Goal: Task Accomplishment & Management: Complete application form

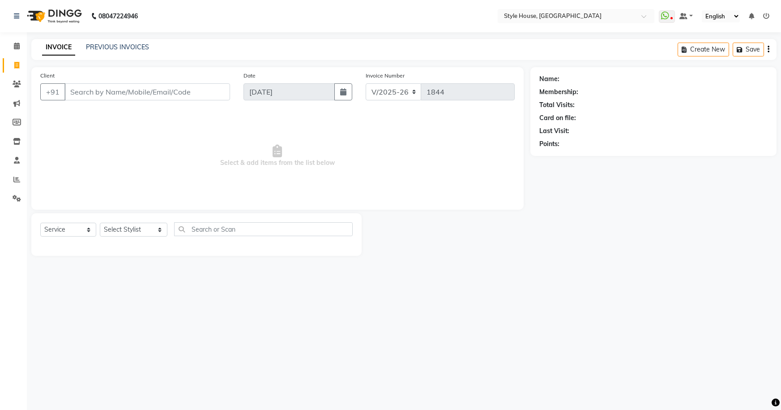
select select "4237"
select select "service"
click at [120, 91] on input "Client" at bounding box center [147, 91] width 166 height 17
click at [121, 92] on input "Client" at bounding box center [147, 91] width 166 height 17
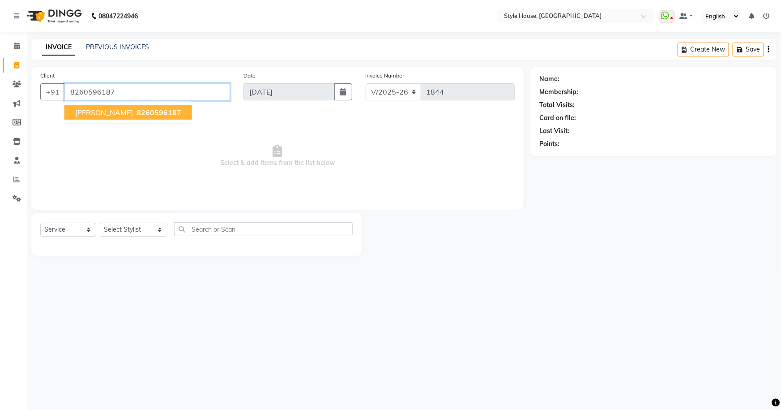
type input "8260596187"
click at [137, 116] on span "826059618" at bounding box center [157, 112] width 40 height 9
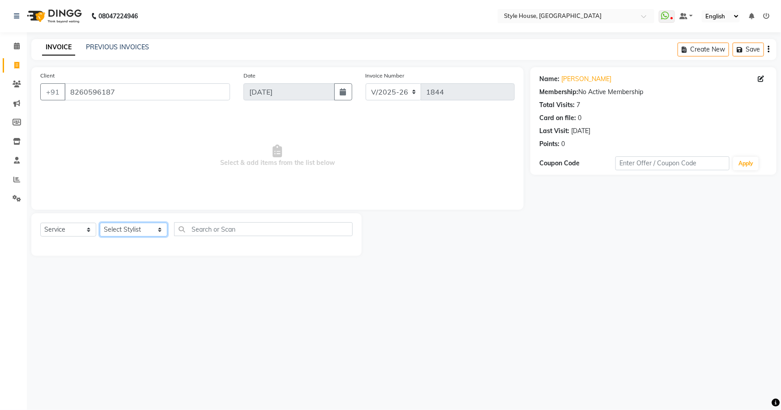
click at [148, 229] on select "Select Stylist [PERSON_NAME] [PERSON_NAME] [PERSON_NAME] [PERSON_NAME]([PERSON_…" at bounding box center [134, 230] width 68 height 14
select select "49165"
click at [100, 223] on select "Select Stylist [PERSON_NAME] [PERSON_NAME] [PERSON_NAME] [PERSON_NAME]([PERSON_…" at bounding box center [134, 230] width 68 height 14
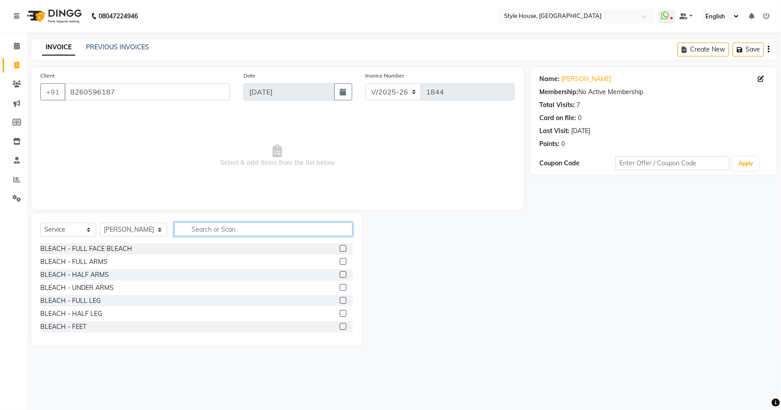
click at [233, 225] on input "text" at bounding box center [263, 229] width 179 height 14
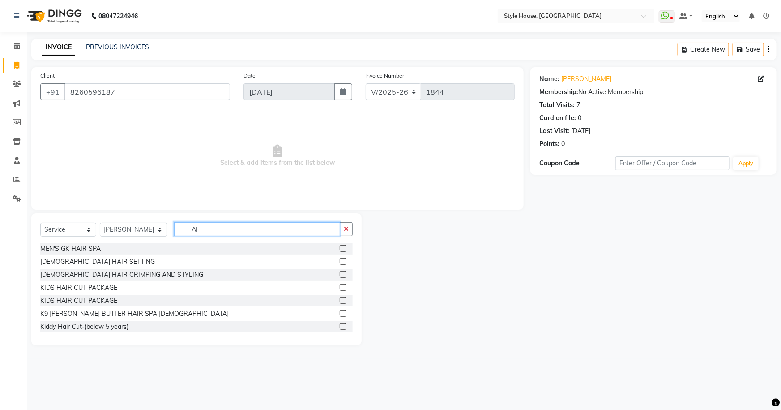
type input "A"
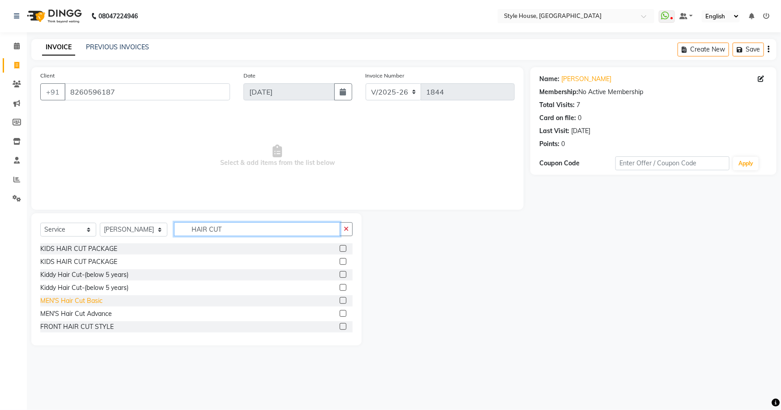
type input "HAIR CUT"
click at [100, 301] on div "MEN'S Hair Cut Basic" at bounding box center [71, 300] width 62 height 9
checkbox input "false"
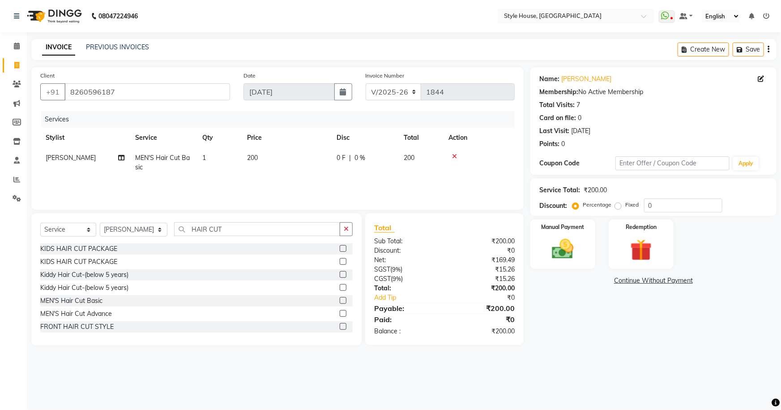
click at [206, 157] on span "1" at bounding box center [204, 158] width 4 height 8
select select "49165"
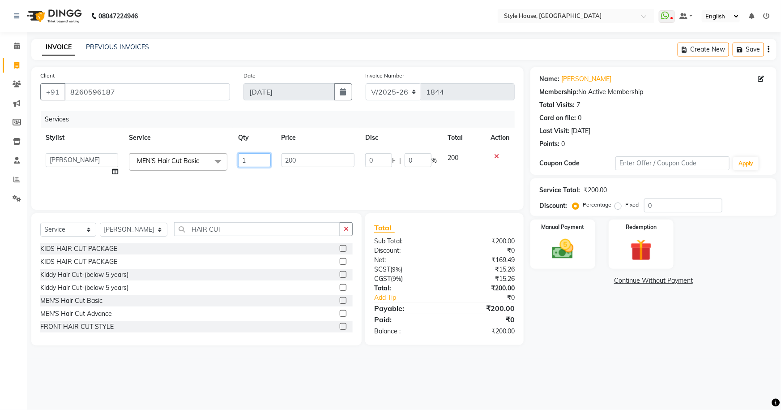
click at [249, 161] on input "1" at bounding box center [254, 160] width 33 height 14
type input "2"
click at [346, 229] on icon "button" at bounding box center [346, 229] width 5 height 6
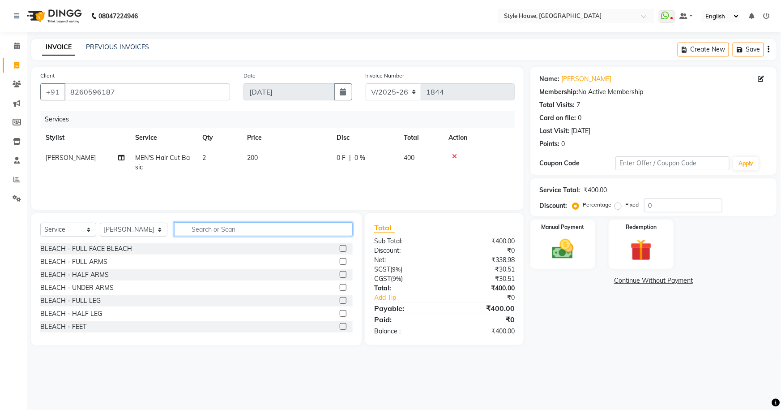
click at [202, 229] on input "text" at bounding box center [263, 229] width 179 height 14
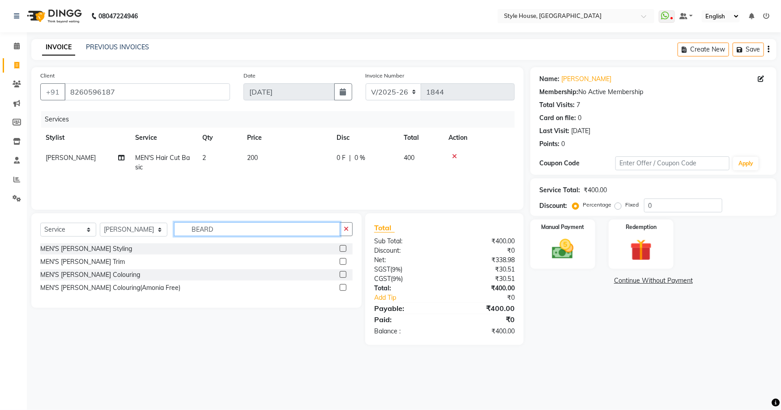
type input "BEARD"
click at [342, 261] on label at bounding box center [343, 261] width 7 height 7
click at [342, 261] on input "checkbox" at bounding box center [343, 262] width 6 height 6
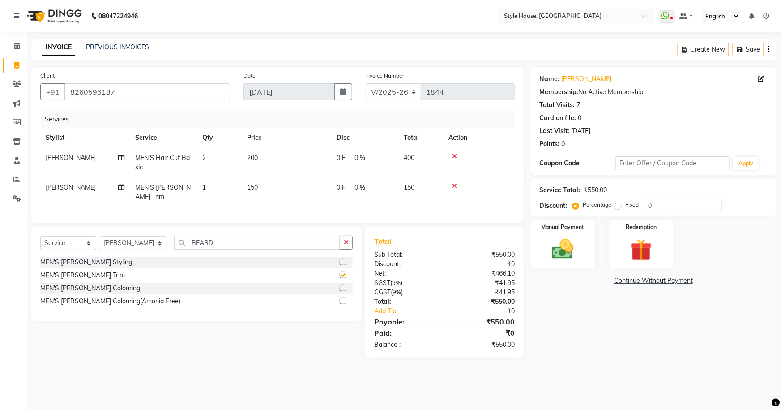
checkbox input "false"
click at [205, 186] on span "1" at bounding box center [204, 187] width 4 height 8
select select "49165"
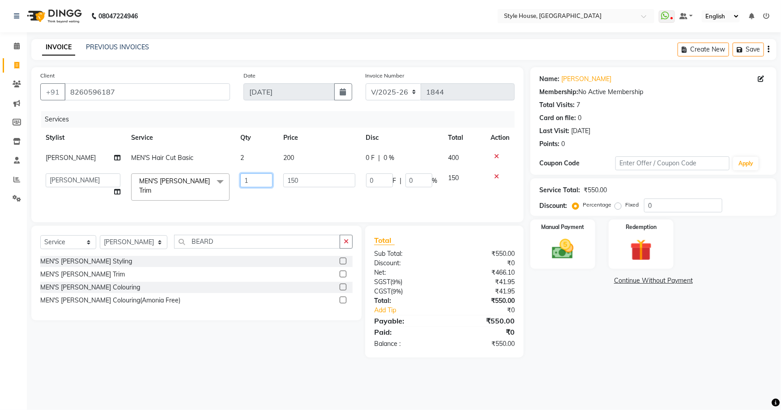
click at [260, 180] on input "1" at bounding box center [256, 180] width 32 height 14
type input "2"
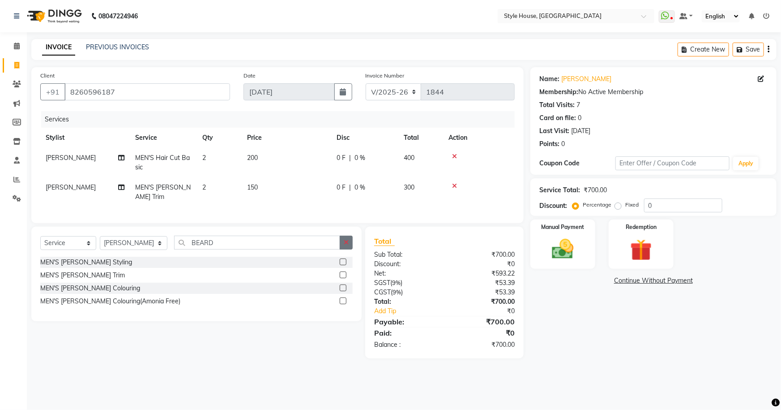
click at [346, 245] on button "button" at bounding box center [346, 243] width 13 height 14
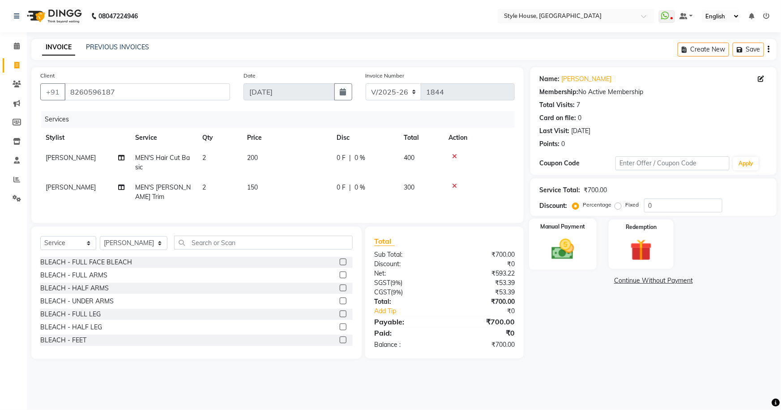
click at [571, 253] on img at bounding box center [563, 249] width 37 height 26
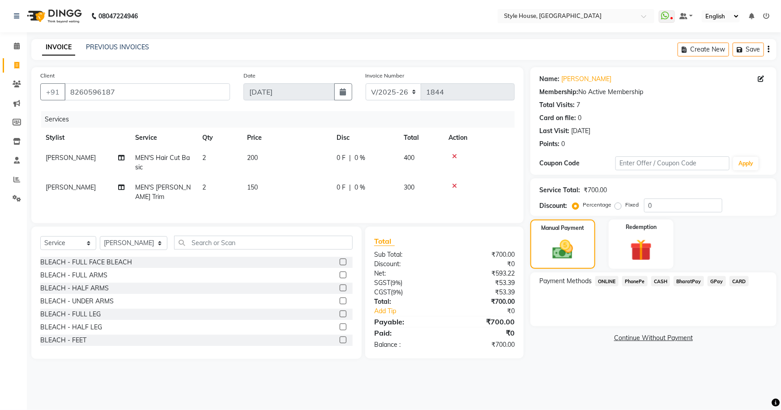
click at [636, 281] on span "PhonePe" at bounding box center [635, 281] width 26 height 10
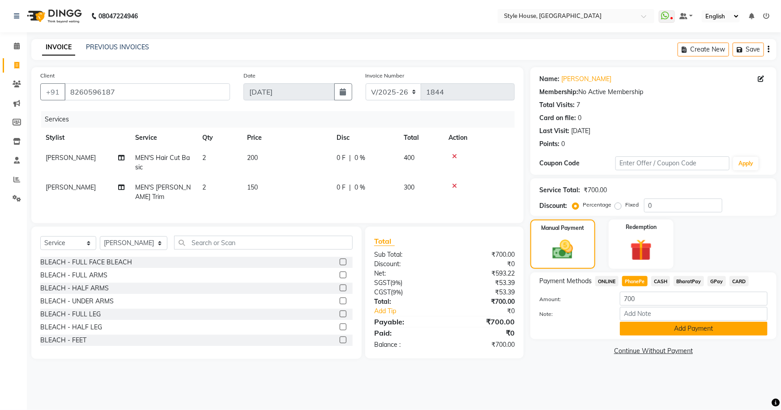
click at [662, 326] on button "Add Payment" at bounding box center [694, 329] width 148 height 14
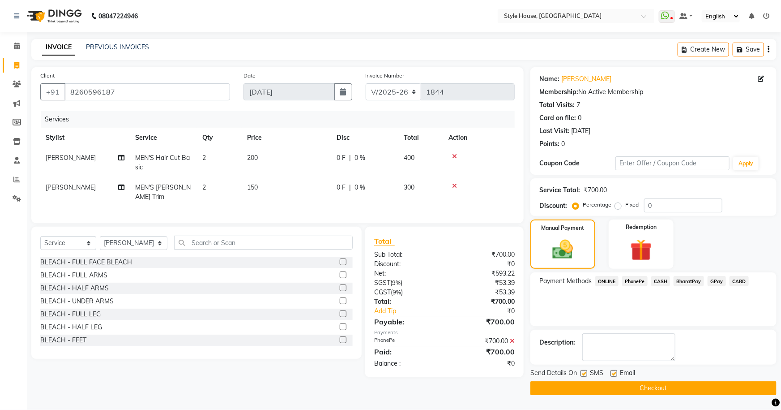
click at [630, 389] on button "Checkout" at bounding box center [654, 388] width 246 height 14
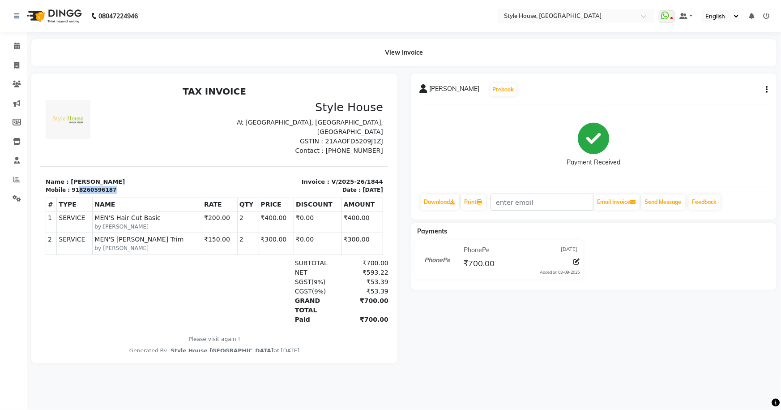
drag, startPoint x: 73, startPoint y: 189, endPoint x: 103, endPoint y: 188, distance: 29.1
click at [103, 188] on div "918260596187" at bounding box center [93, 189] width 45 height 8
copy div "8260596187"
click at [184, 300] on div "GRAND TOTAL ₹700.00" at bounding box center [270, 305] width 236 height 19
drag, startPoint x: 17, startPoint y: 66, endPoint x: 13, endPoint y: 62, distance: 5.4
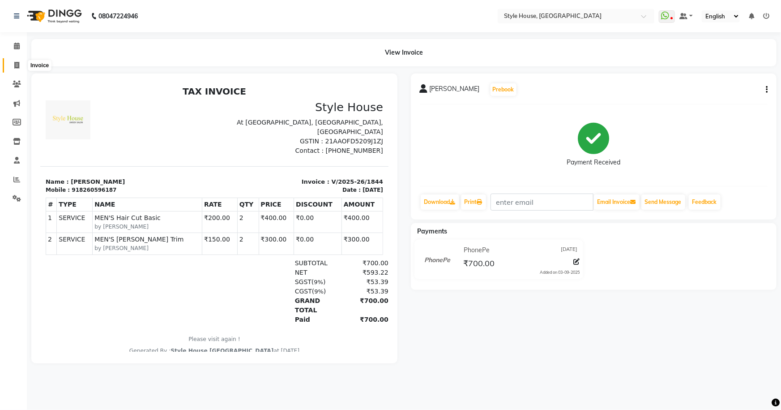
click at [17, 65] on icon at bounding box center [16, 65] width 5 height 7
select select "service"
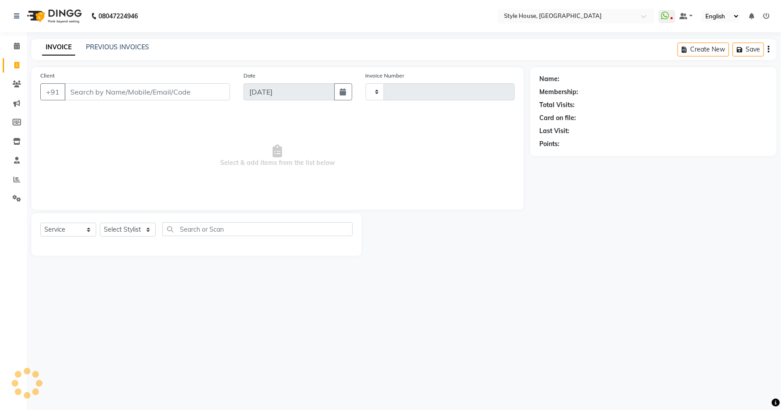
type input "1845"
select select "4237"
click at [176, 92] on input "Client" at bounding box center [147, 91] width 166 height 17
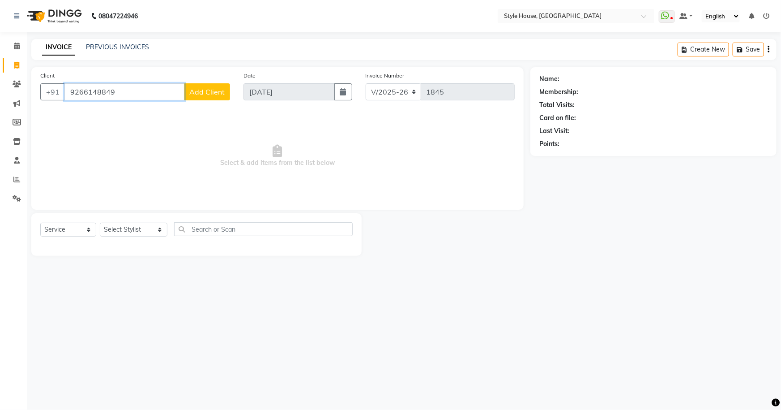
type input "9266148849"
click at [219, 89] on span "Add Client" at bounding box center [206, 91] width 35 height 9
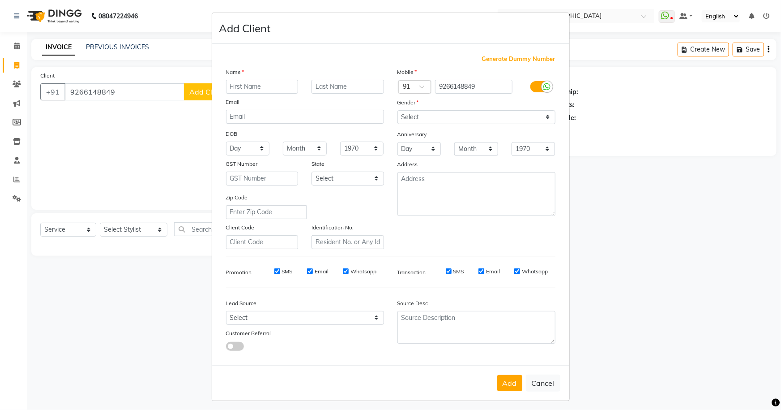
click at [250, 90] on input "text" at bounding box center [262, 87] width 73 height 14
type input "[PERSON_NAME]"
click at [470, 121] on select "Select [DEMOGRAPHIC_DATA] [DEMOGRAPHIC_DATA] Other Prefer Not To Say" at bounding box center [477, 117] width 158 height 14
select select "[DEMOGRAPHIC_DATA]"
click at [398, 110] on select "Select [DEMOGRAPHIC_DATA] [DEMOGRAPHIC_DATA] Other Prefer Not To Say" at bounding box center [477, 117] width 158 height 14
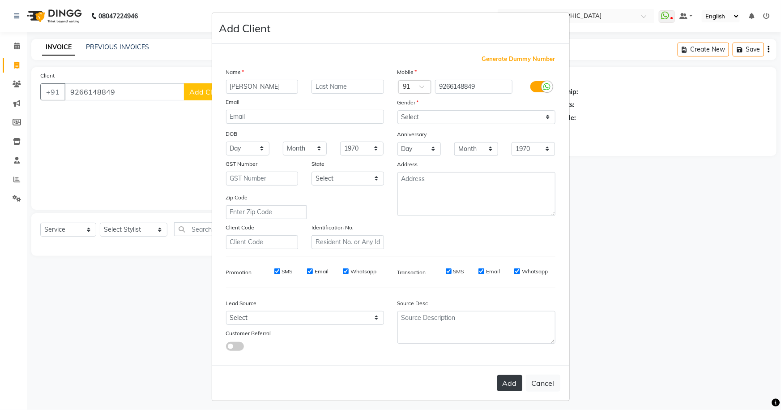
click at [503, 382] on button "Add" at bounding box center [510, 383] width 25 height 16
select select
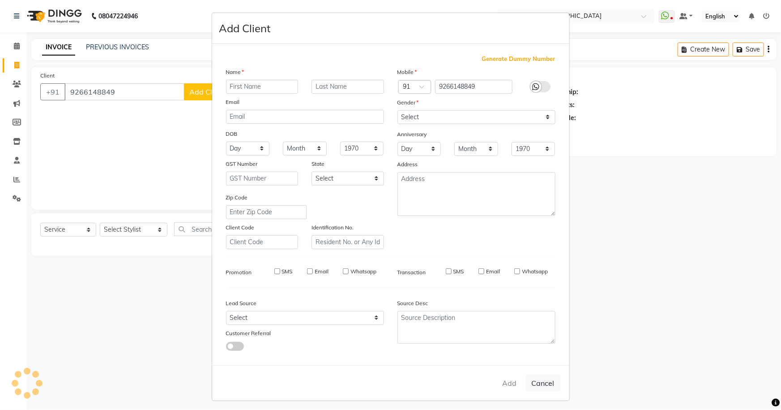
select select
checkbox input "false"
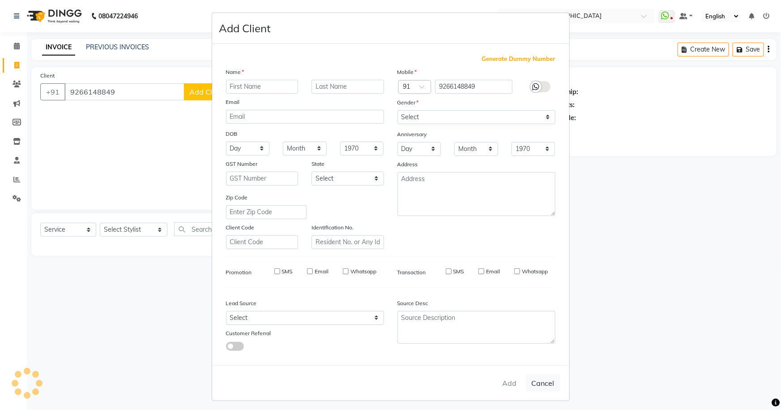
checkbox input "false"
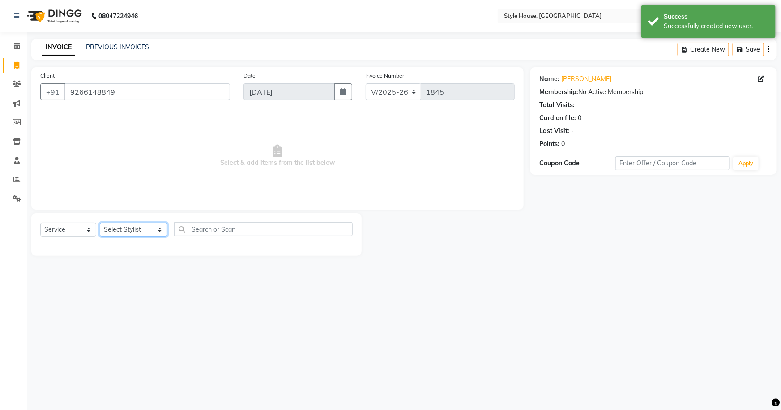
click at [148, 231] on select "Select Stylist [PERSON_NAME] [PERSON_NAME] [PERSON_NAME] [PERSON_NAME]([PERSON_…" at bounding box center [134, 230] width 68 height 14
select select "87529"
click at [100, 223] on select "Select Stylist [PERSON_NAME] [PERSON_NAME] [PERSON_NAME] [PERSON_NAME]([PERSON_…" at bounding box center [134, 230] width 68 height 14
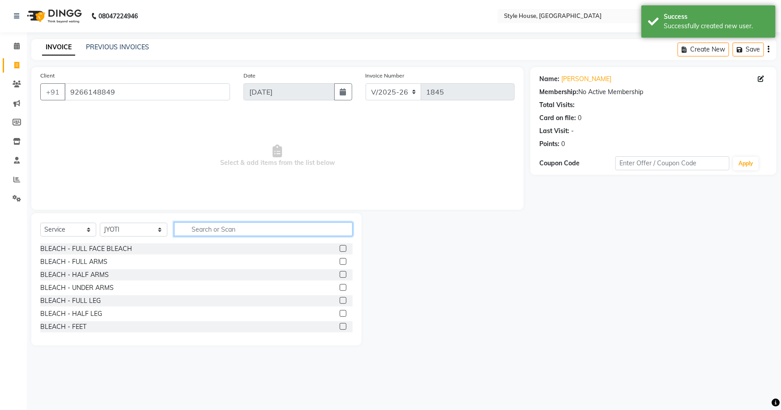
click at [206, 232] on input "text" at bounding box center [263, 229] width 179 height 14
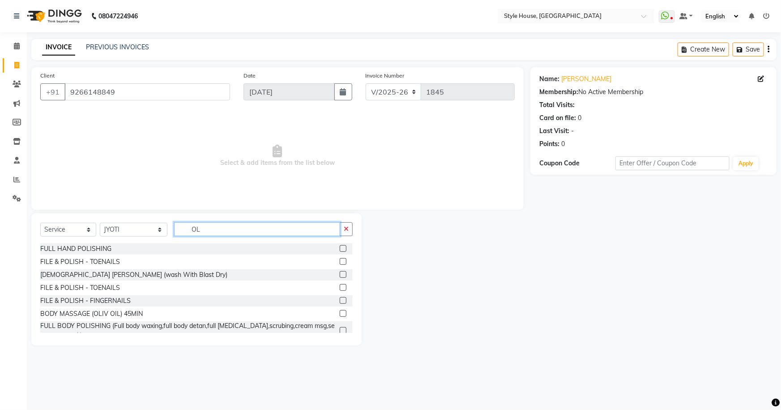
type input "O"
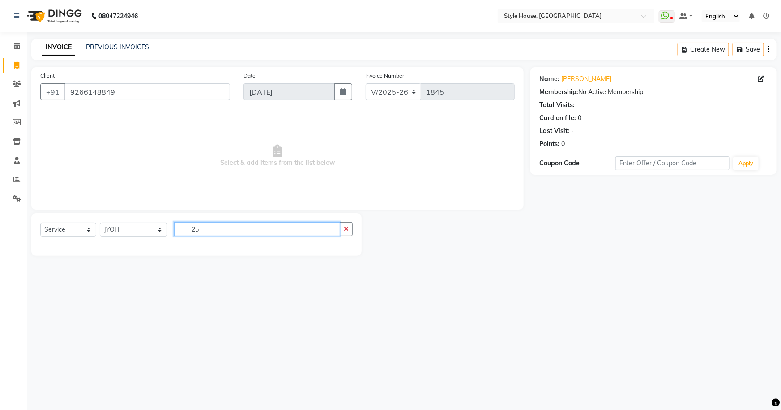
type input "2"
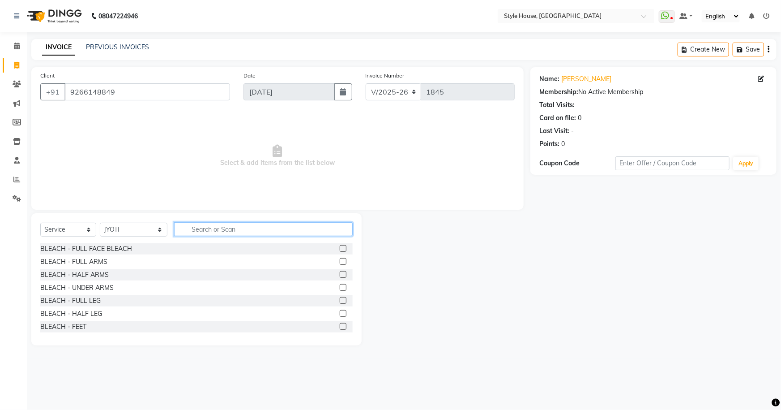
click at [219, 227] on input "text" at bounding box center [263, 229] width 179 height 14
type input "B"
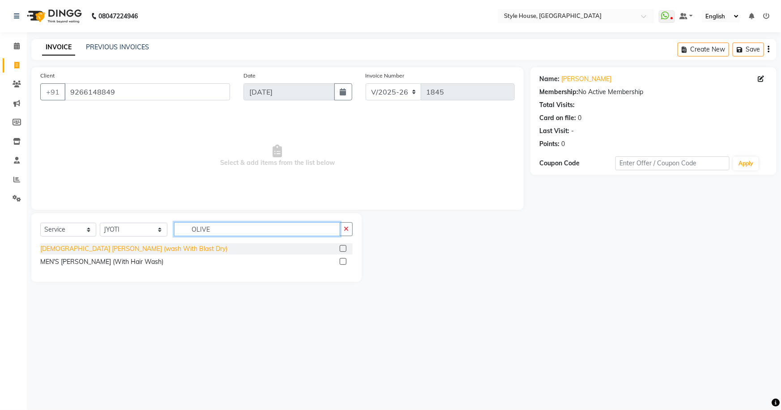
type input "OLIVE"
click at [126, 250] on div "[DEMOGRAPHIC_DATA] [PERSON_NAME] (wash With Blast Dry)" at bounding box center [133, 248] width 187 height 9
checkbox input "false"
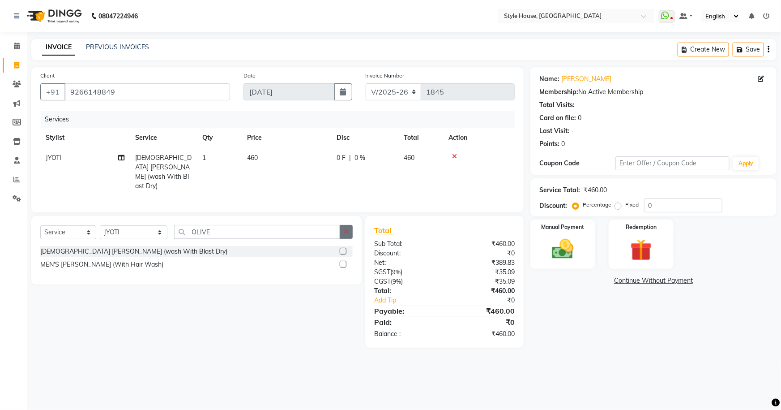
click at [349, 230] on icon "button" at bounding box center [346, 231] width 5 height 6
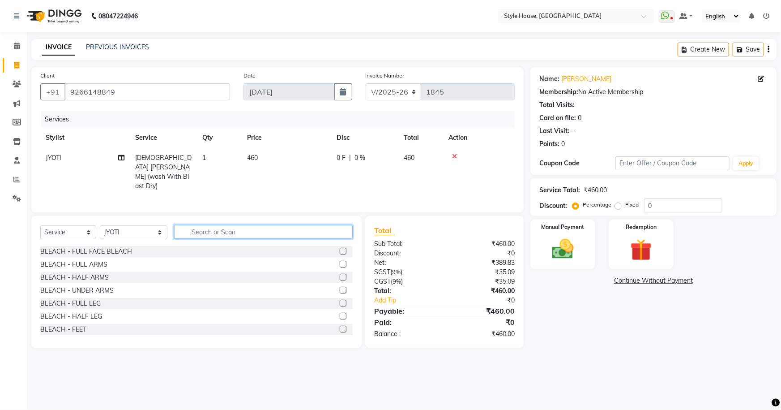
click at [217, 228] on input "text" at bounding box center [263, 232] width 179 height 14
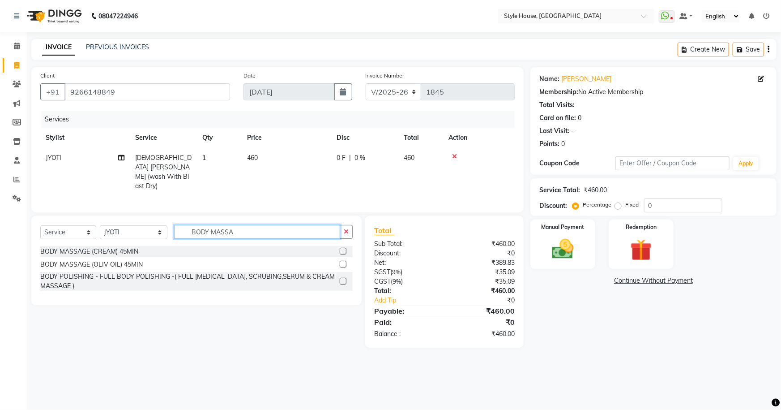
type input "BODY MASSA"
click at [343, 261] on label at bounding box center [343, 264] width 7 height 7
click at [343, 262] on input "checkbox" at bounding box center [343, 265] width 6 height 6
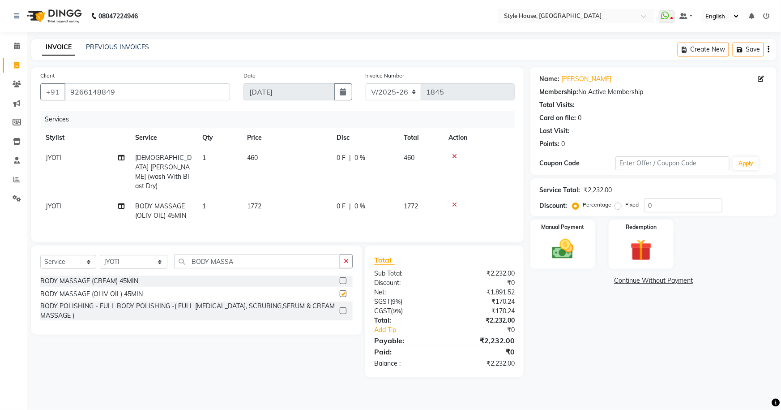
checkbox input "false"
click at [455, 156] on icon at bounding box center [454, 156] width 5 height 6
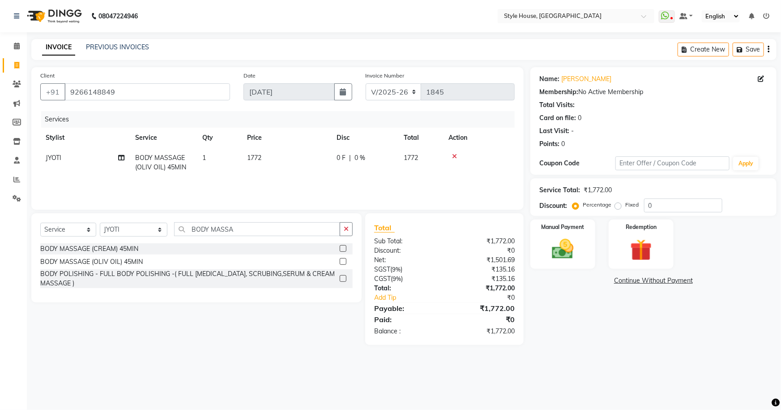
click at [455, 156] on icon at bounding box center [454, 156] width 5 height 6
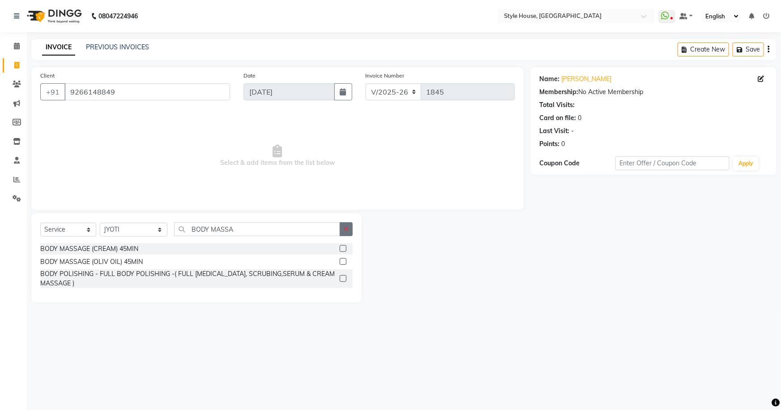
click at [347, 227] on icon "button" at bounding box center [346, 229] width 5 height 6
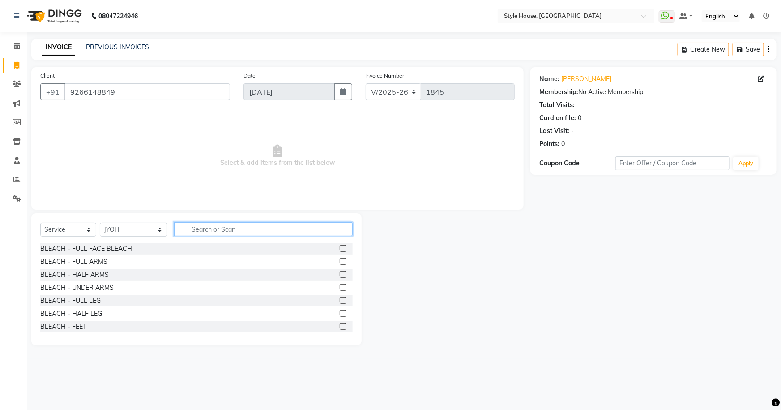
click at [215, 228] on input "text" at bounding box center [263, 229] width 179 height 14
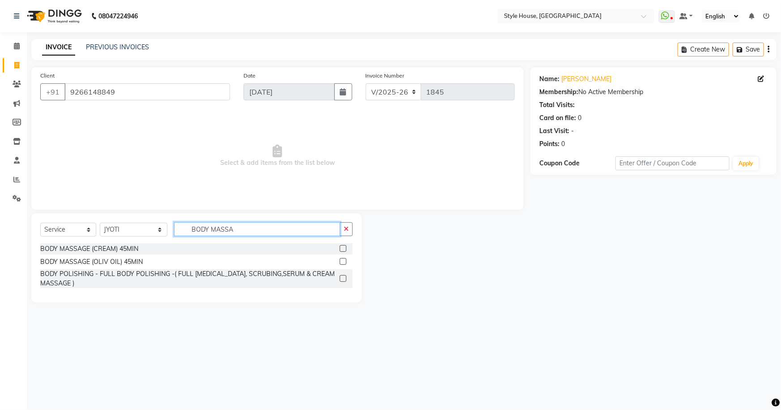
type input "BODY MASSA"
click at [340, 279] on label at bounding box center [343, 278] width 7 height 7
click at [340, 279] on input "checkbox" at bounding box center [343, 279] width 6 height 6
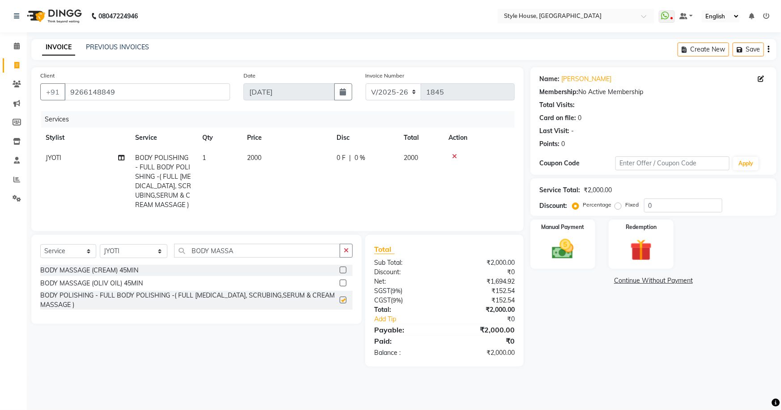
checkbox input "false"
click at [346, 253] on icon "button" at bounding box center [346, 250] width 5 height 6
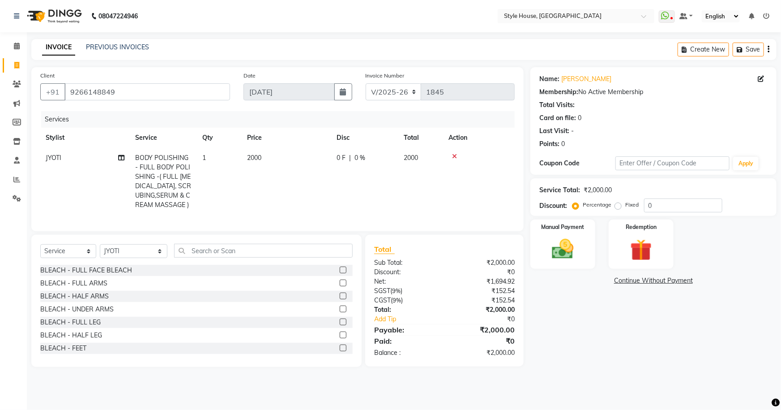
click at [455, 157] on icon at bounding box center [454, 156] width 5 height 6
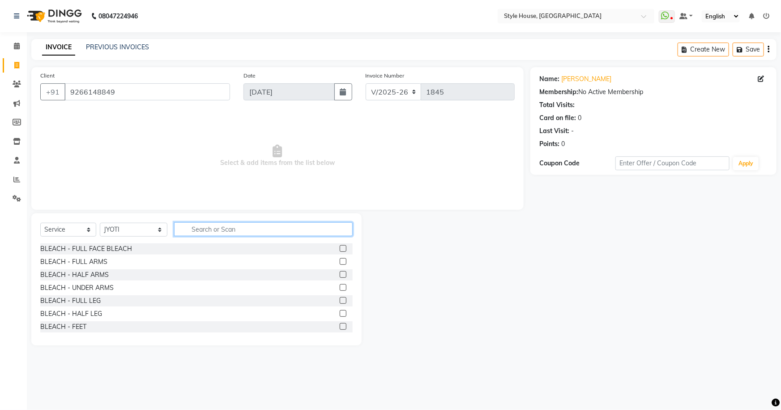
click at [271, 232] on input "text" at bounding box center [263, 229] width 179 height 14
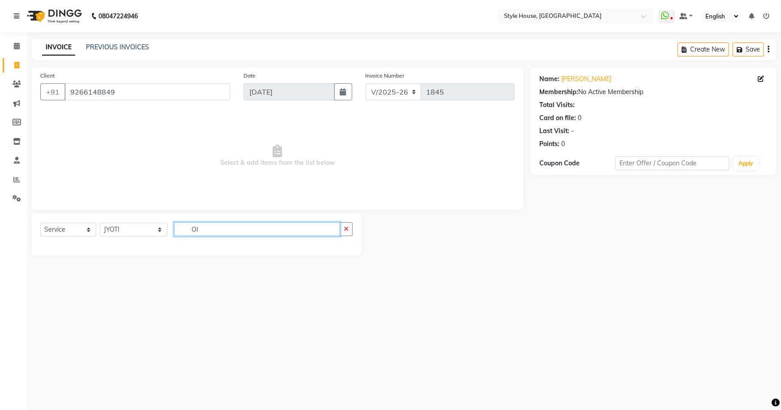
type input "O"
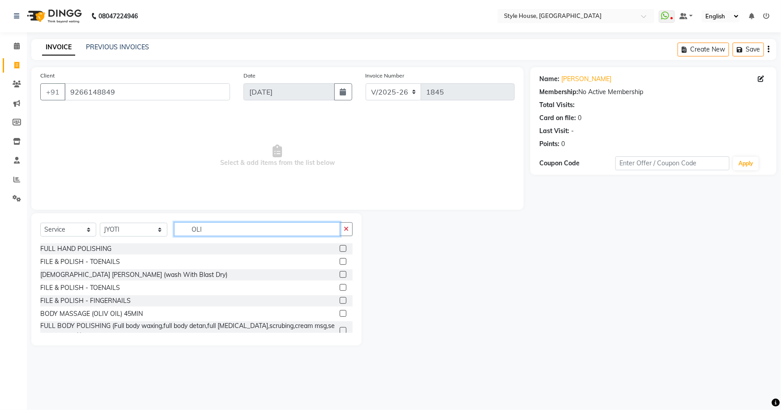
type input "OLI"
click at [340, 313] on label at bounding box center [343, 313] width 7 height 7
click at [340, 313] on input "checkbox" at bounding box center [343, 314] width 6 height 6
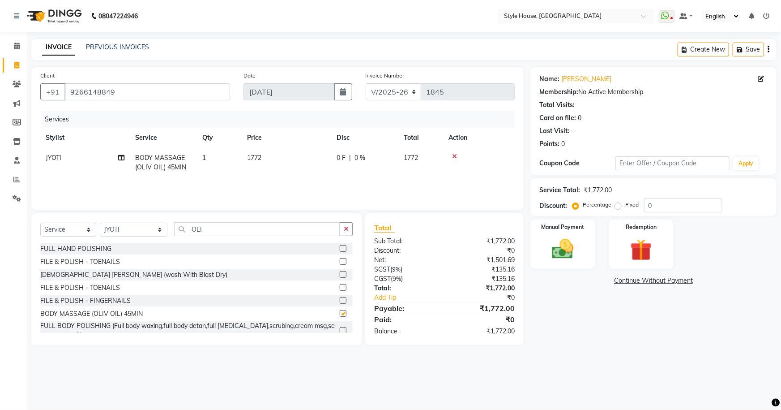
checkbox input "false"
click at [207, 228] on input "OLI" at bounding box center [257, 229] width 167 height 14
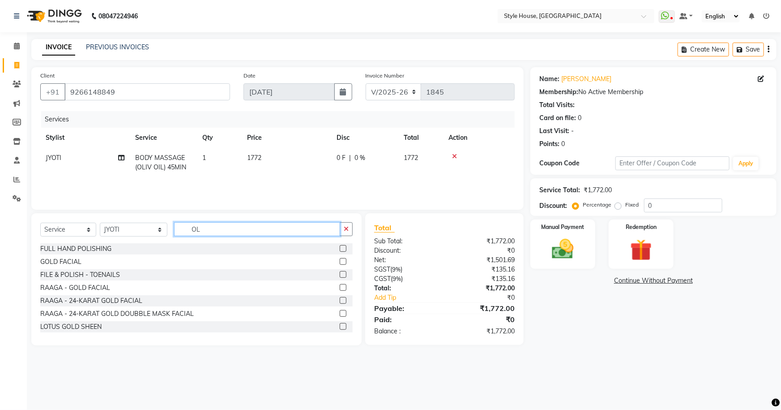
type input "O"
type input "OLI"
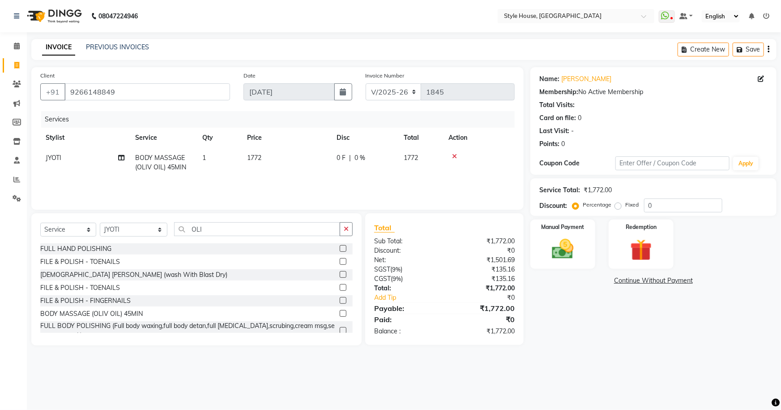
click at [340, 313] on label at bounding box center [343, 313] width 7 height 7
click at [340, 313] on input "checkbox" at bounding box center [343, 314] width 6 height 6
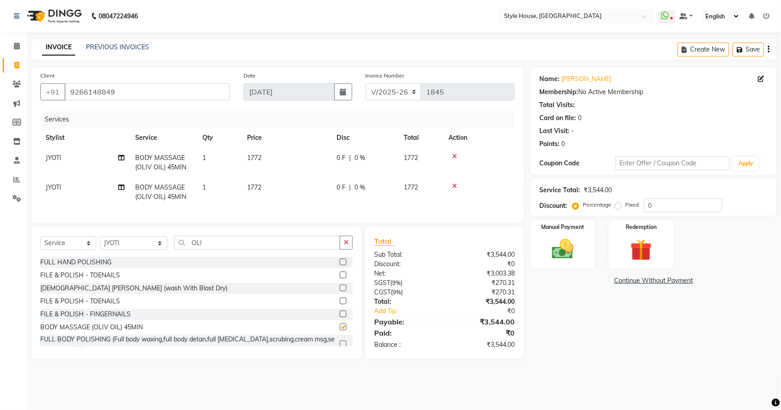
checkbox input "false"
click at [455, 186] on icon at bounding box center [454, 186] width 5 height 6
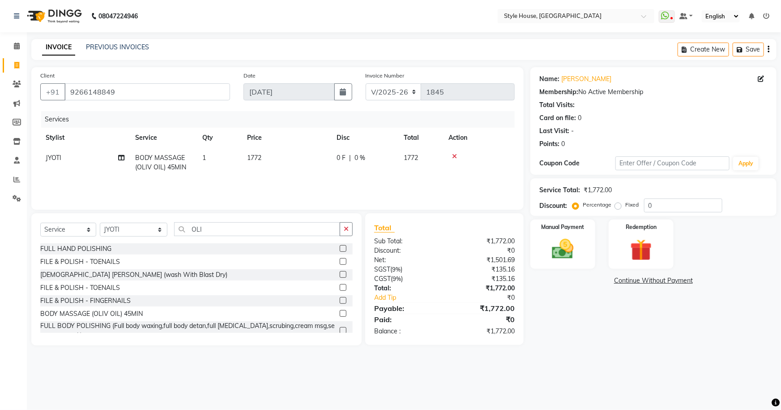
click at [420, 157] on td "1772" at bounding box center [421, 163] width 45 height 30
select select "87529"
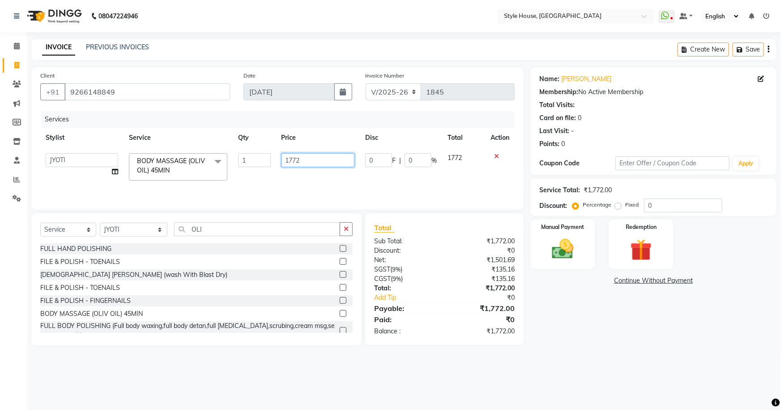
click at [312, 159] on input "1772" at bounding box center [318, 160] width 73 height 14
type input "1"
type input "2"
type input "2250"
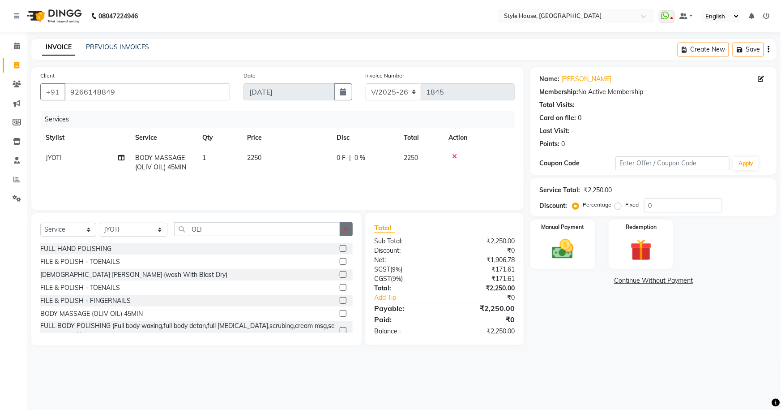
click at [347, 228] on icon "button" at bounding box center [346, 229] width 5 height 6
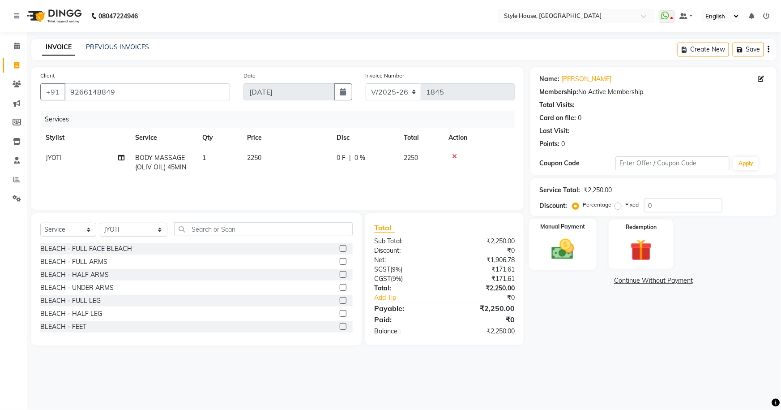
click at [569, 247] on img at bounding box center [563, 249] width 37 height 26
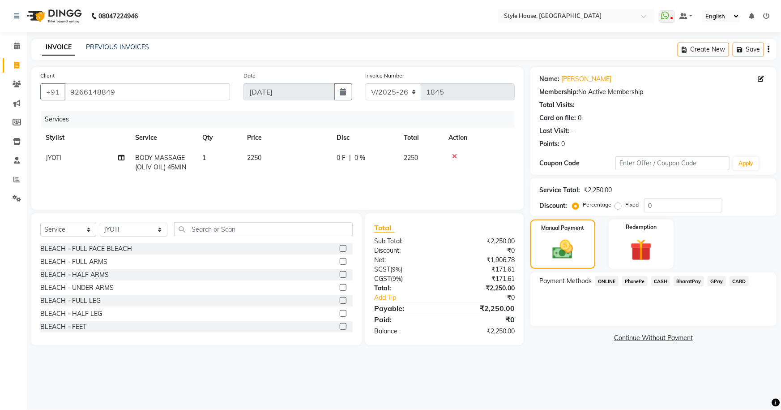
click at [636, 282] on span "PhonePe" at bounding box center [635, 281] width 26 height 10
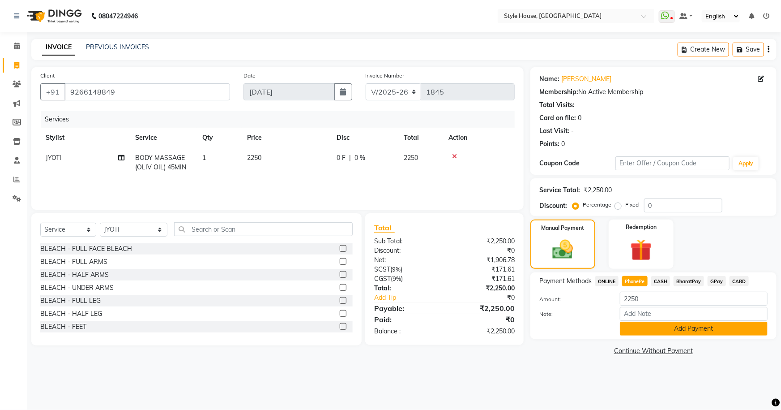
click at [672, 330] on button "Add Payment" at bounding box center [694, 329] width 148 height 14
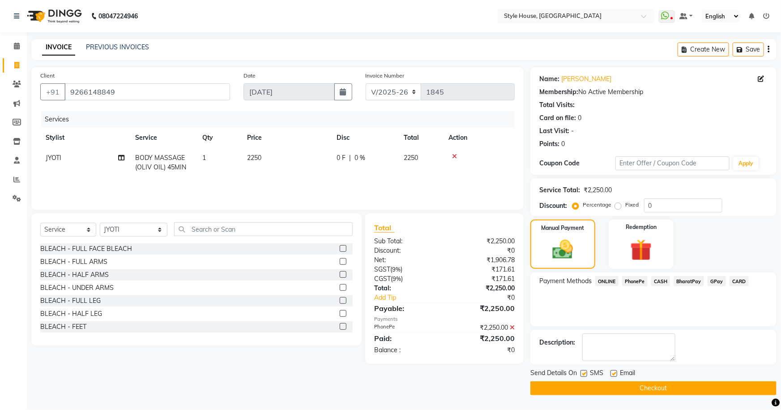
click at [601, 385] on button "Checkout" at bounding box center [654, 388] width 246 height 14
